Goal: Download file/media

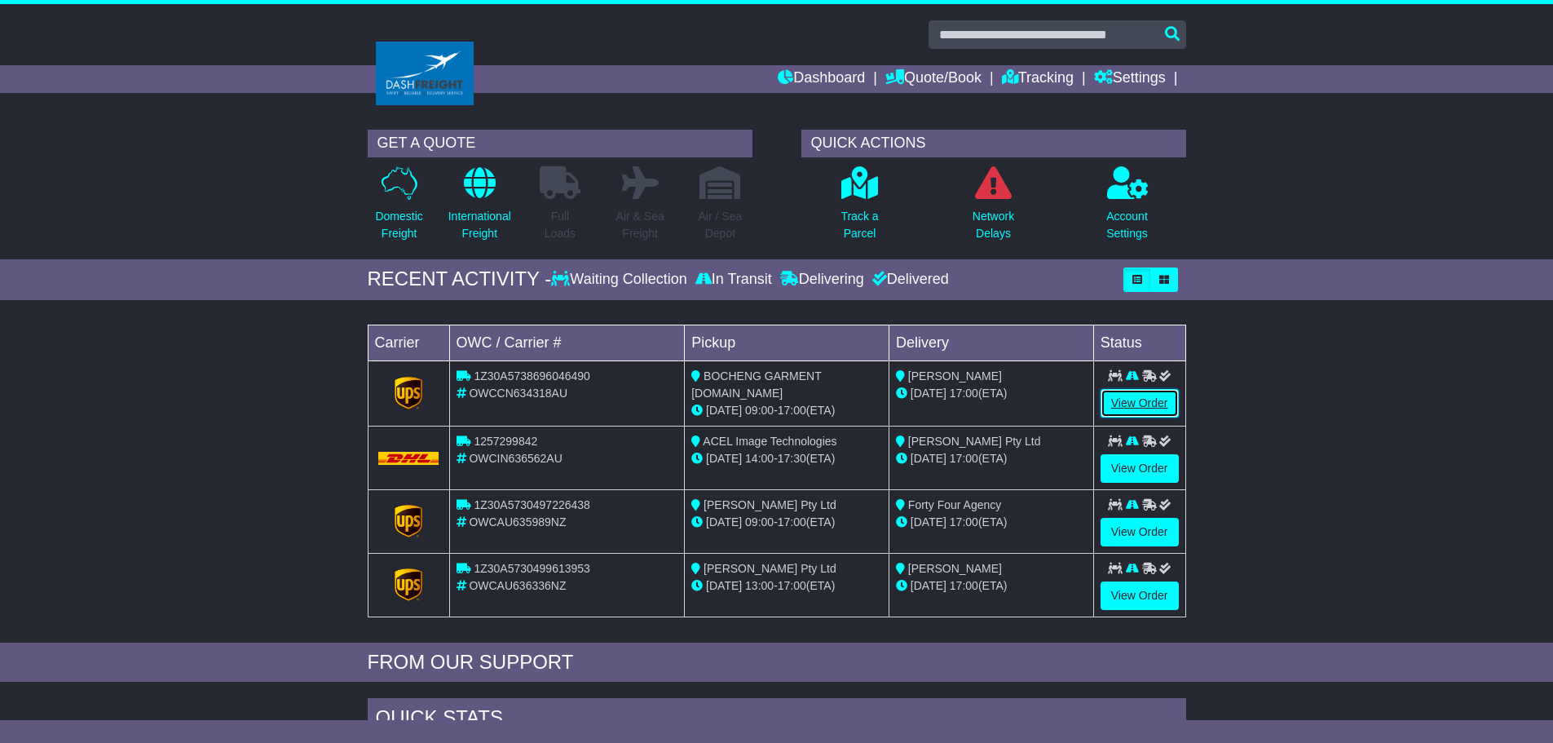
click at [1135, 397] on link "View Order" at bounding box center [1140, 403] width 78 height 29
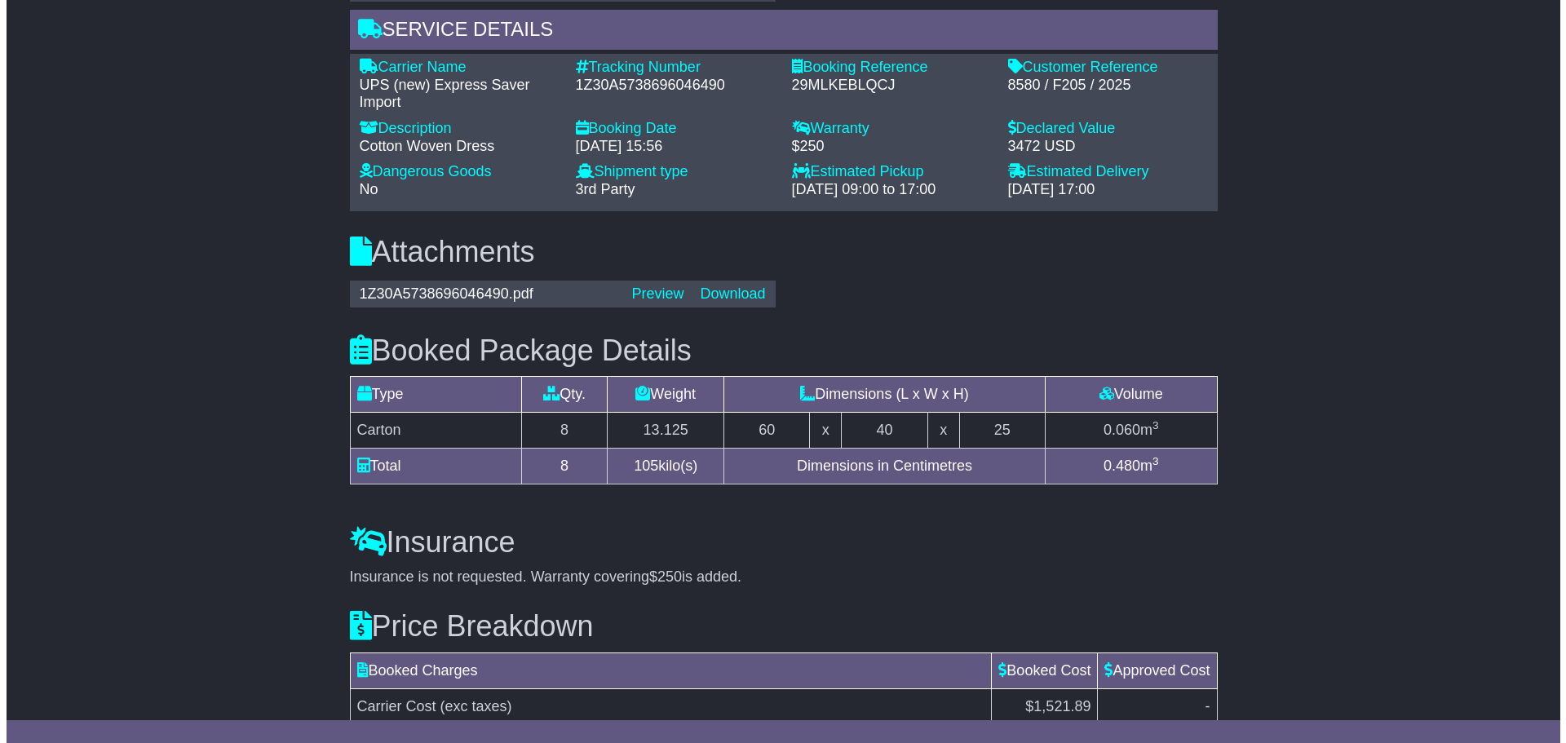
scroll to position [979, 0]
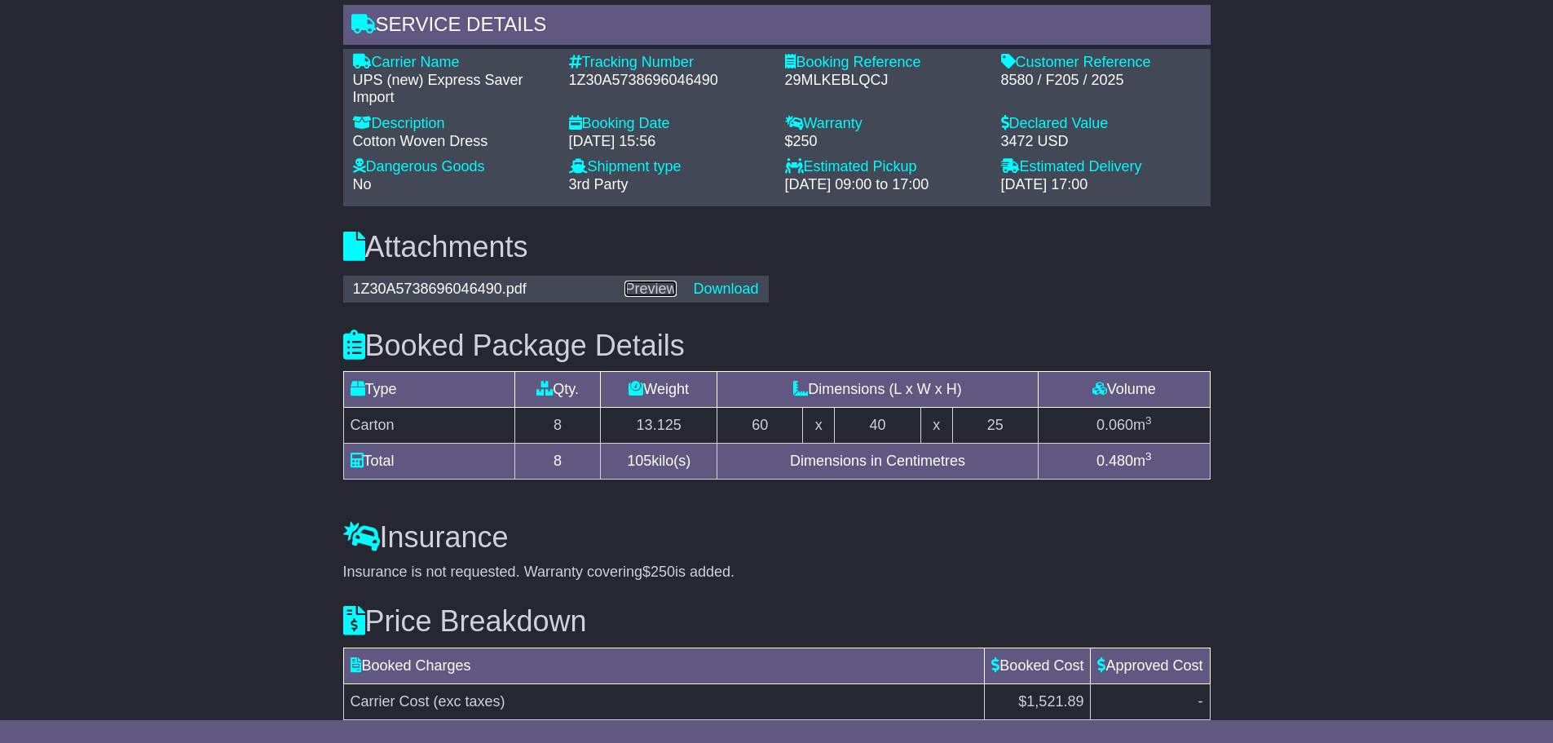
click at [664, 281] on link "Preview" at bounding box center [651, 289] width 52 height 16
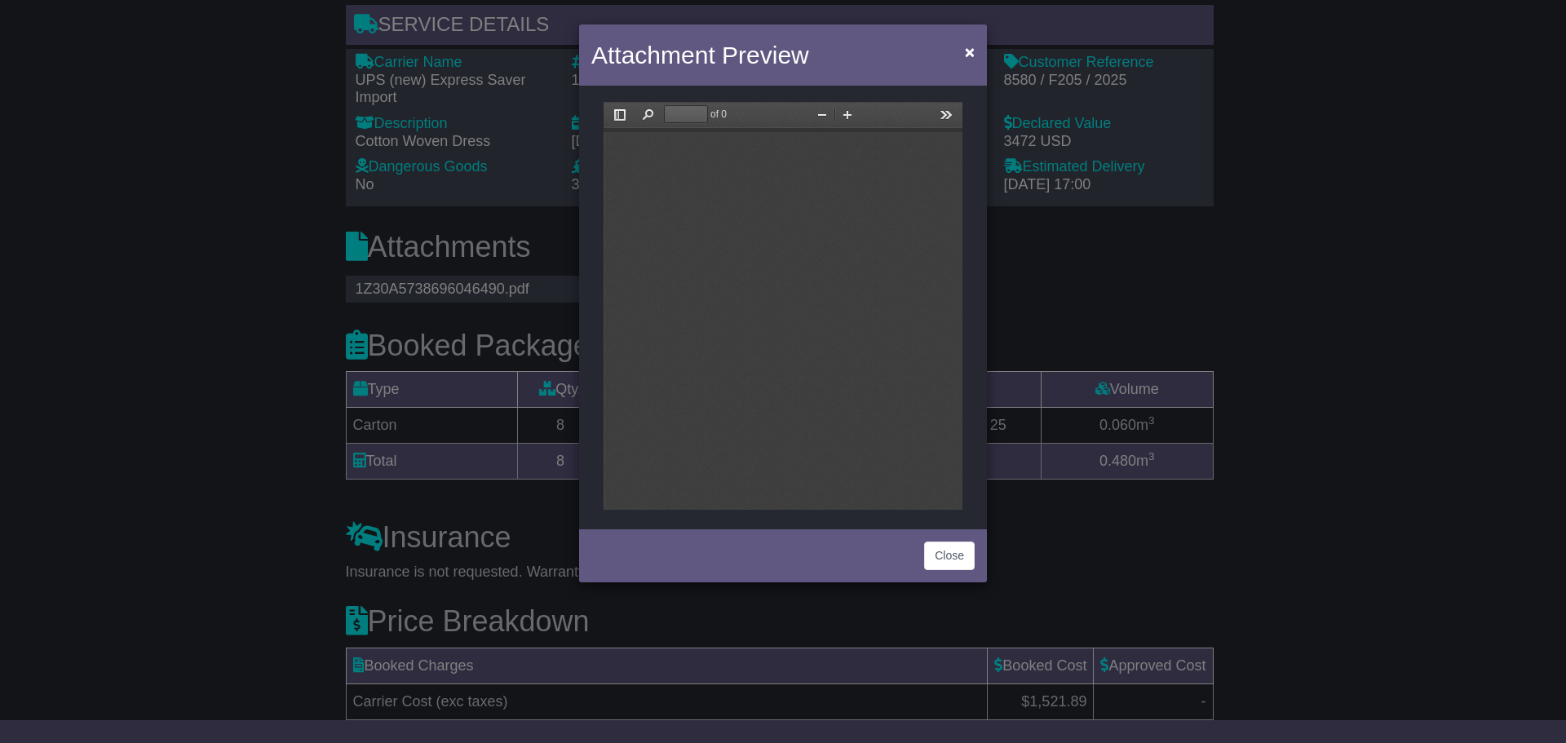
scroll to position [0, 0]
type input "*"
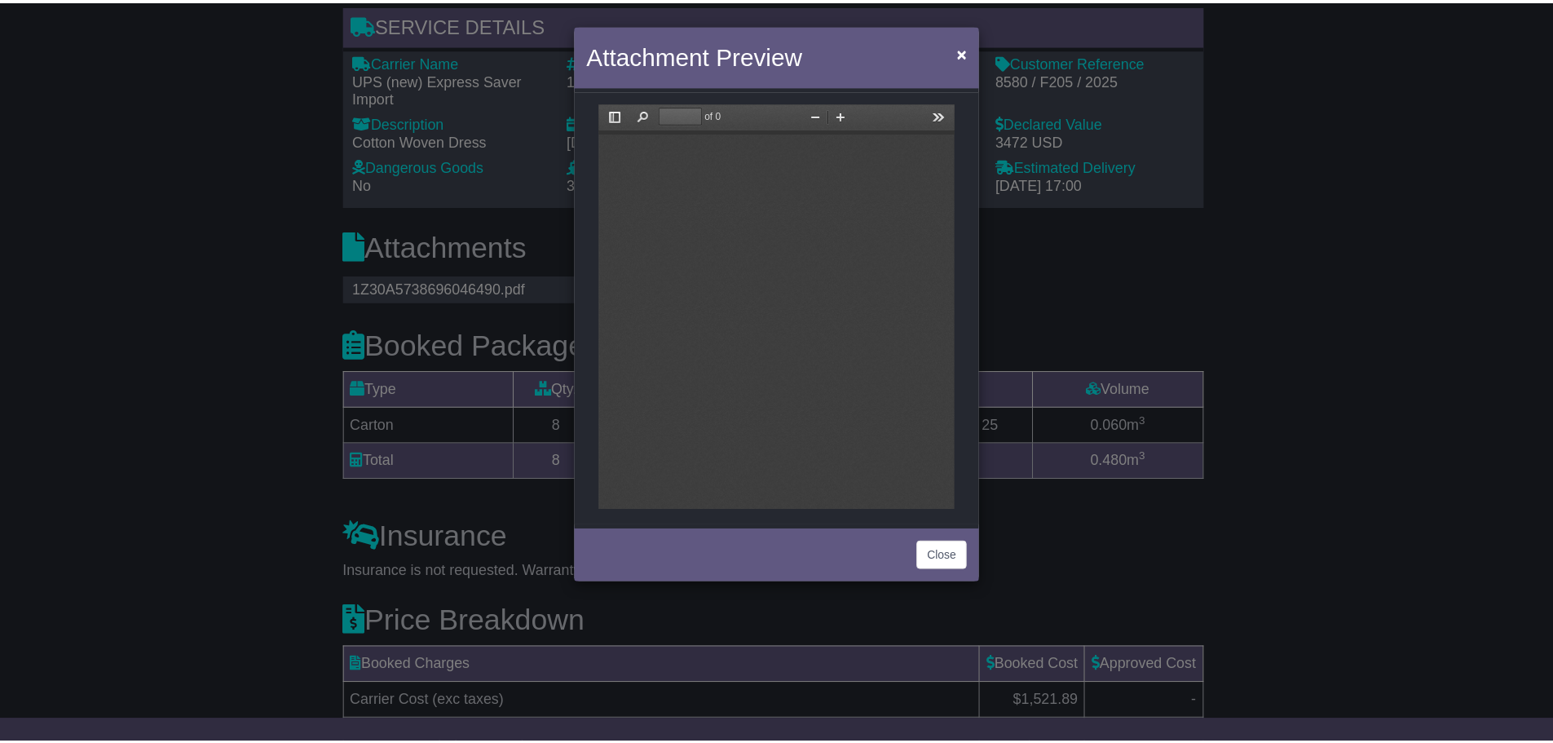
scroll to position [8, 0]
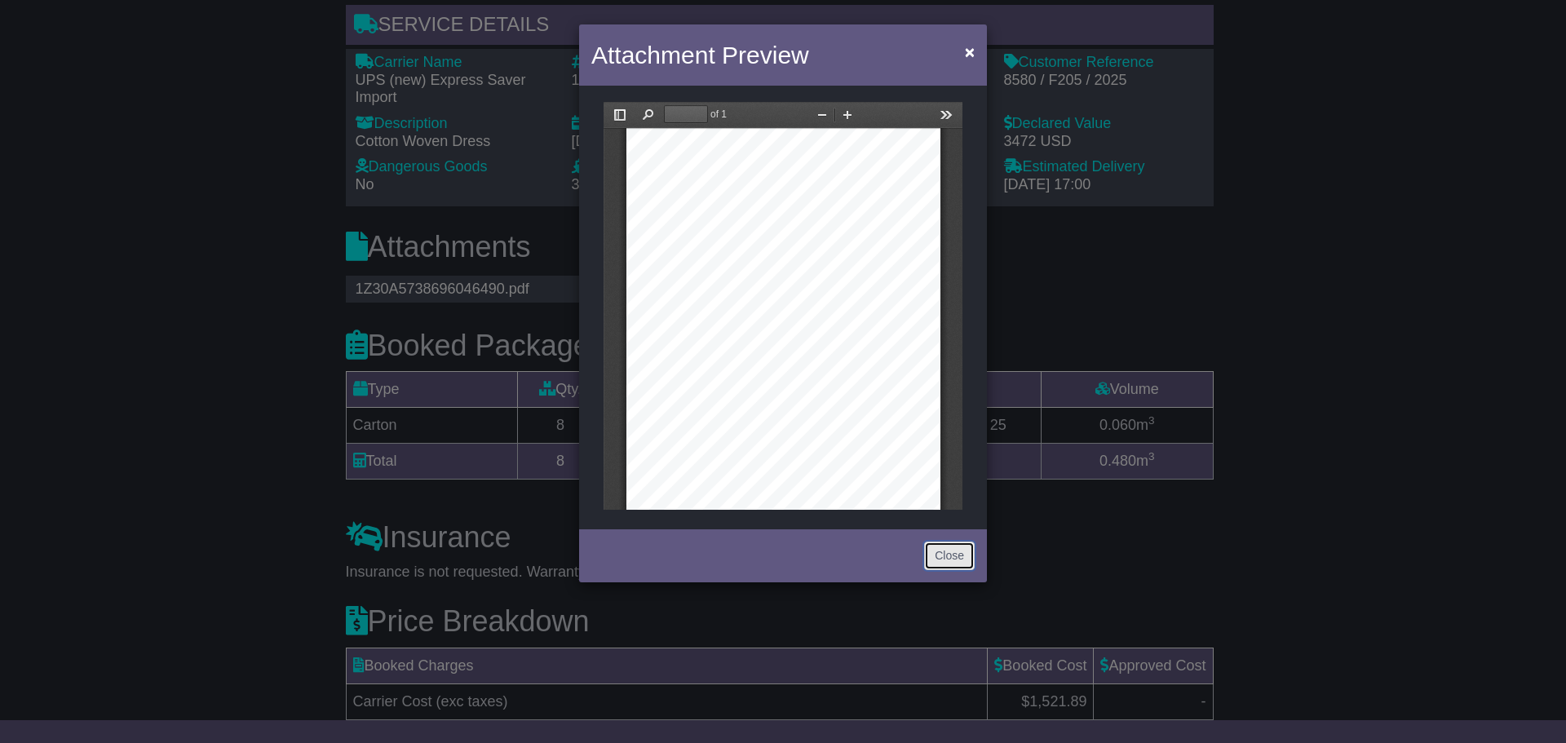
click at [950, 563] on button "Close" at bounding box center [949, 555] width 51 height 29
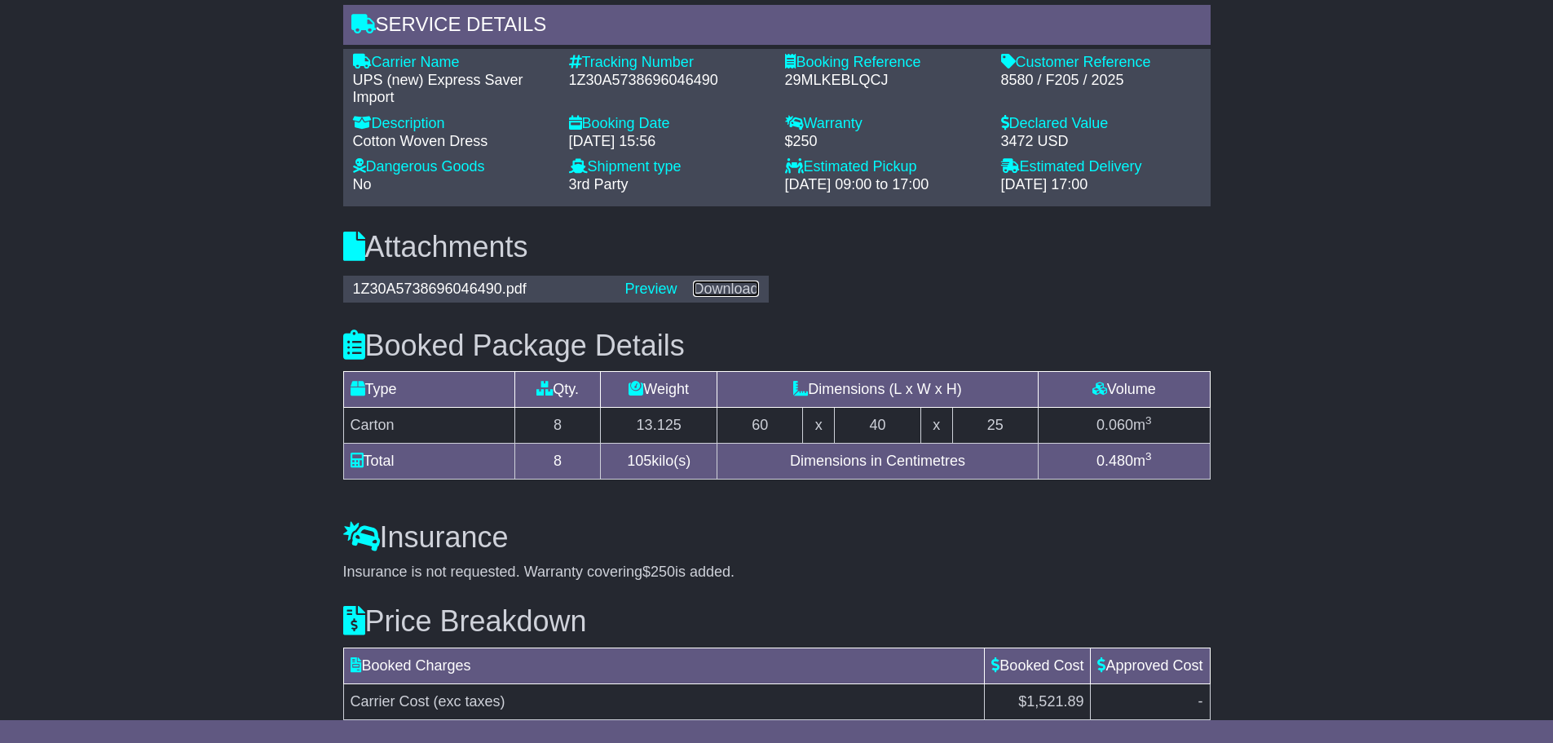
click at [734, 281] on link "Download" at bounding box center [725, 289] width 65 height 16
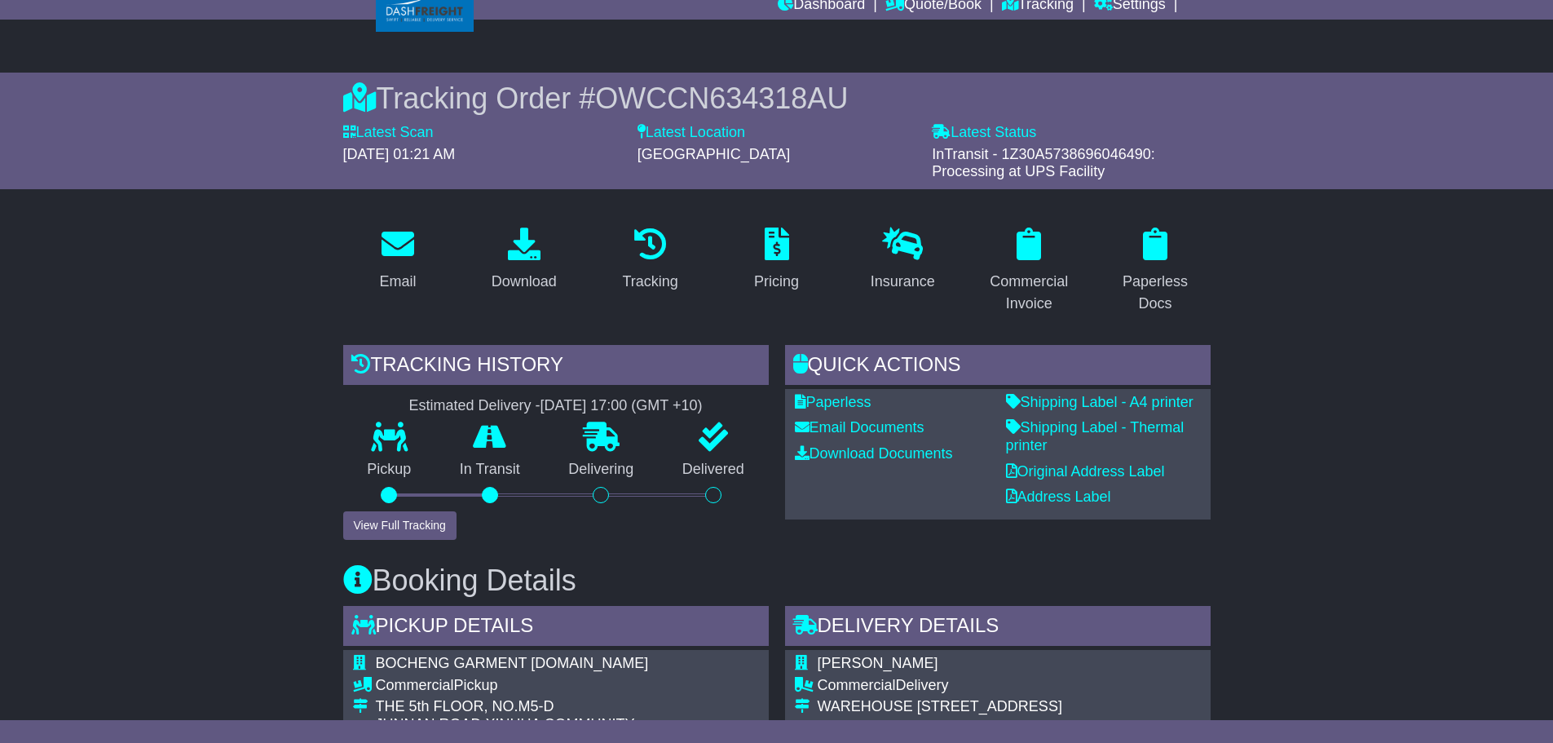
scroll to position [0, 0]
